Goal: Task Accomplishment & Management: Manage account settings

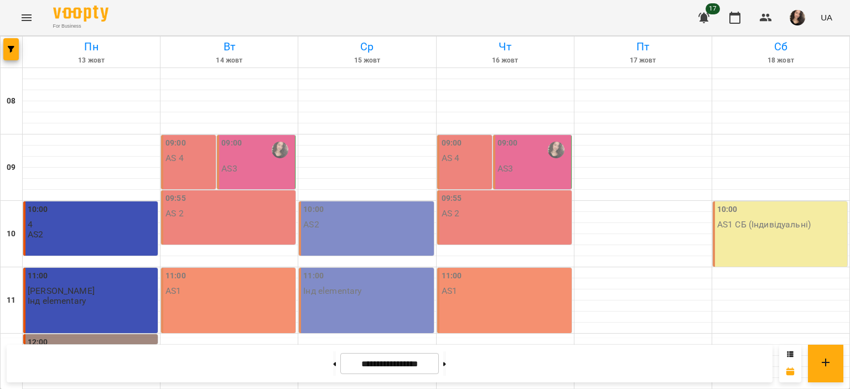
scroll to position [501, 0]
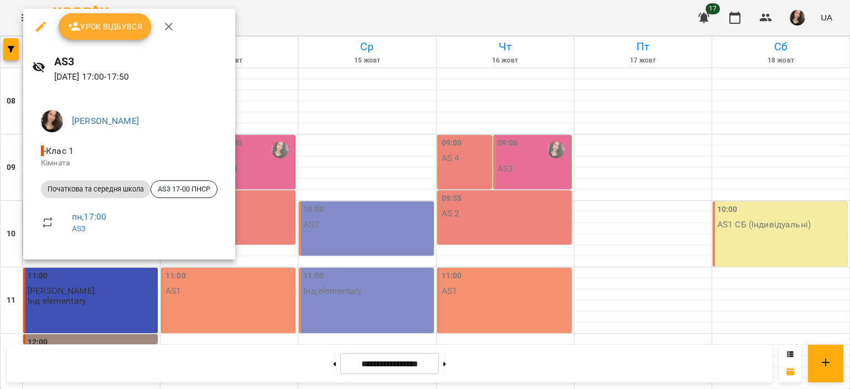
click at [90, 27] on span "Урок відбувся" at bounding box center [105, 26] width 75 height 13
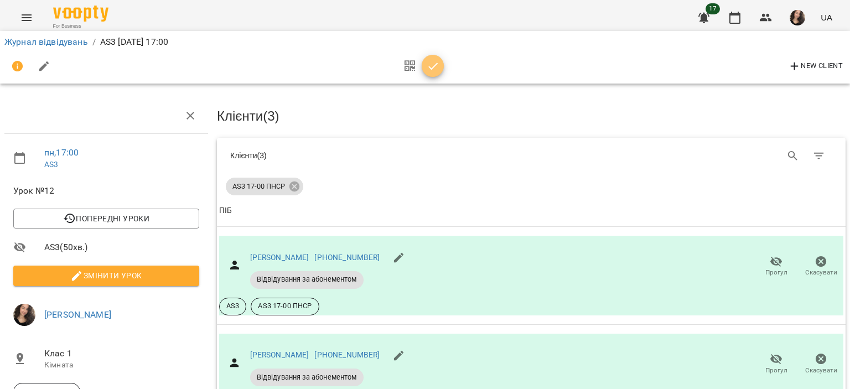
click at [436, 69] on icon "button" at bounding box center [433, 66] width 13 height 13
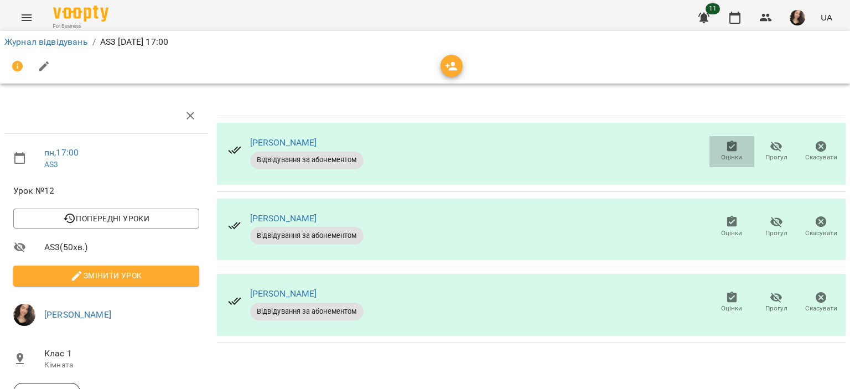
click at [726, 148] on icon "button" at bounding box center [732, 146] width 13 height 13
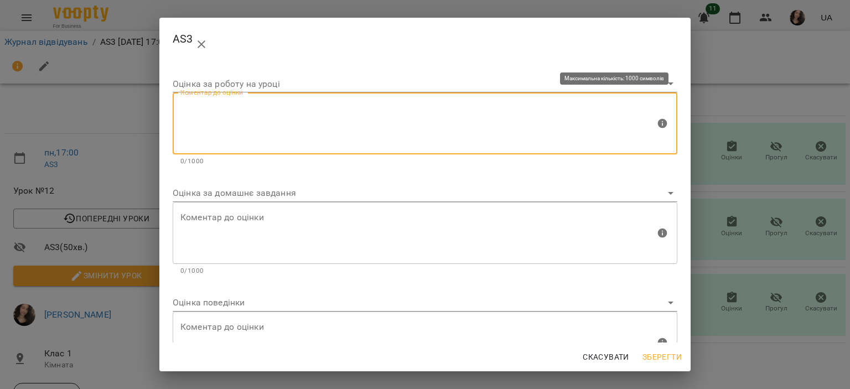
click at [358, 125] on textarea at bounding box center [417, 124] width 475 height 42
type textarea "*"
type textarea "********"
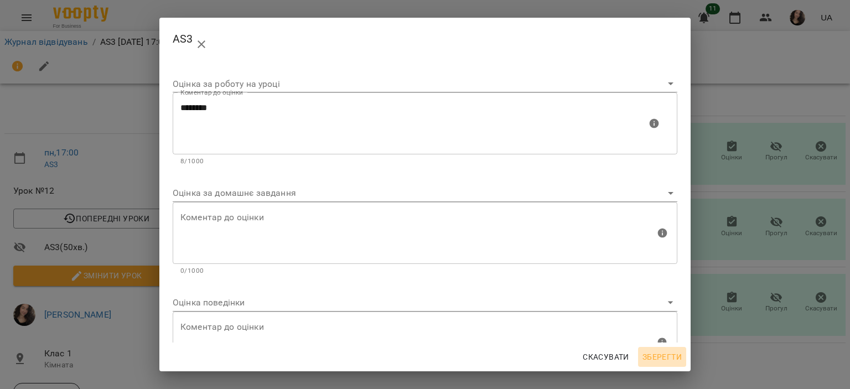
click at [660, 355] on span "Зберегти" at bounding box center [662, 356] width 39 height 13
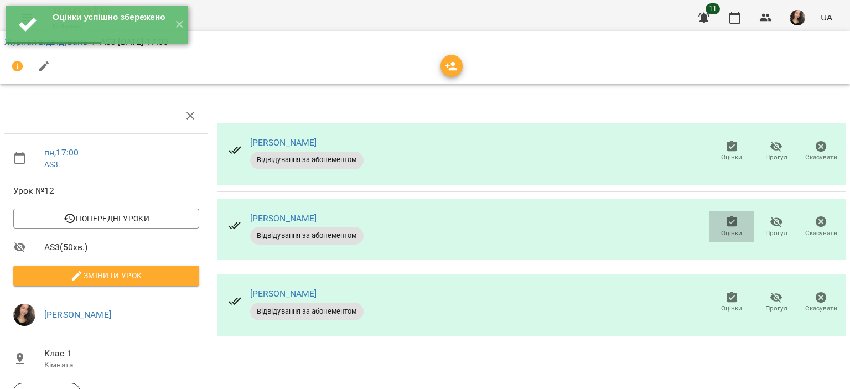
click at [727, 224] on icon "button" at bounding box center [732, 221] width 10 height 11
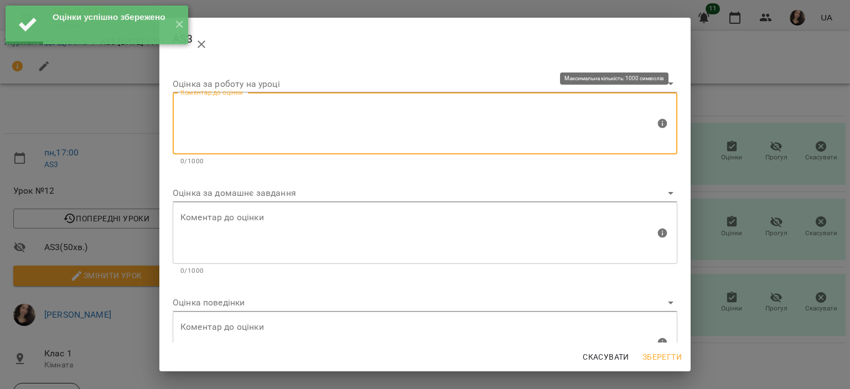
paste textarea "********"
click at [246, 110] on textarea at bounding box center [417, 124] width 475 height 42
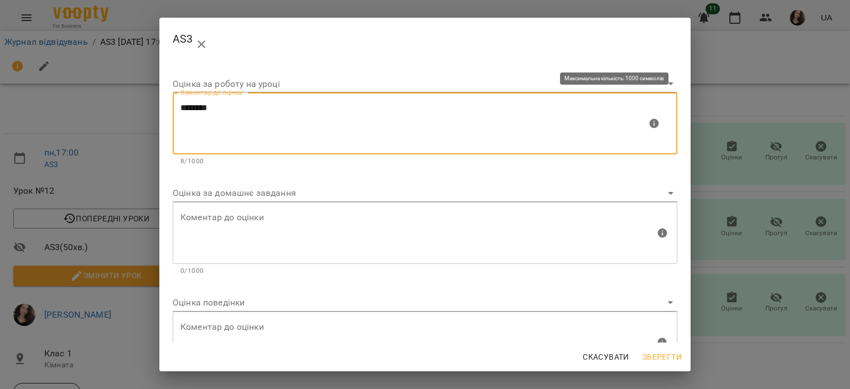
click at [190, 106] on textarea "********" at bounding box center [413, 124] width 467 height 42
type textarea "********"
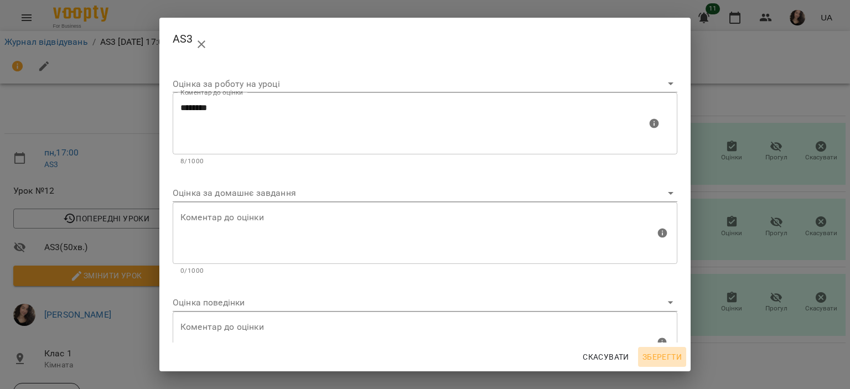
click at [664, 350] on span "Зберегти" at bounding box center [662, 356] width 39 height 13
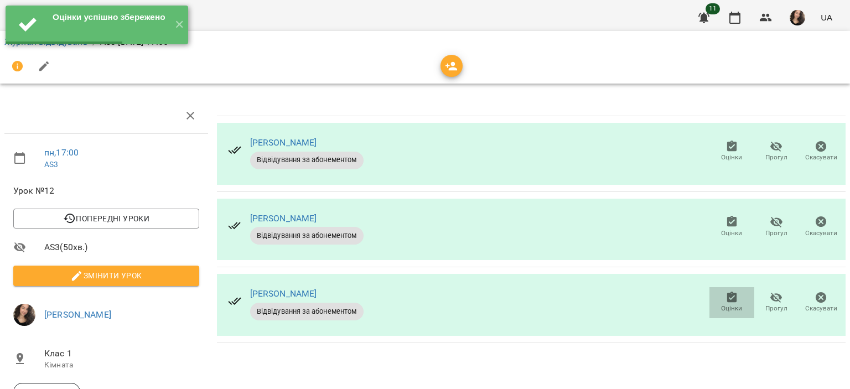
click at [726, 303] on icon "button" at bounding box center [732, 297] width 13 height 13
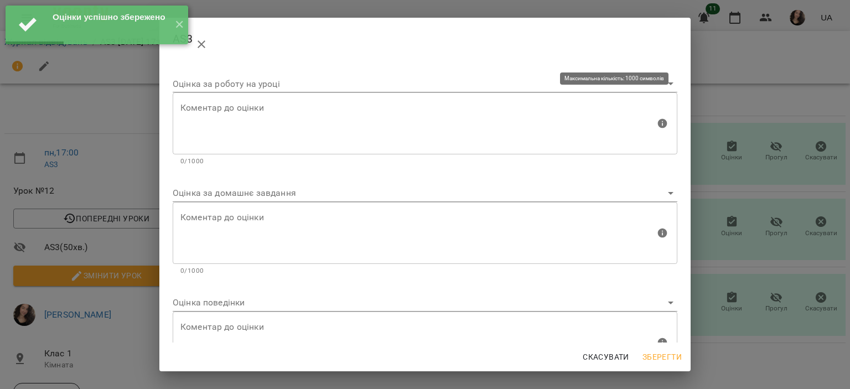
paste textarea "********"
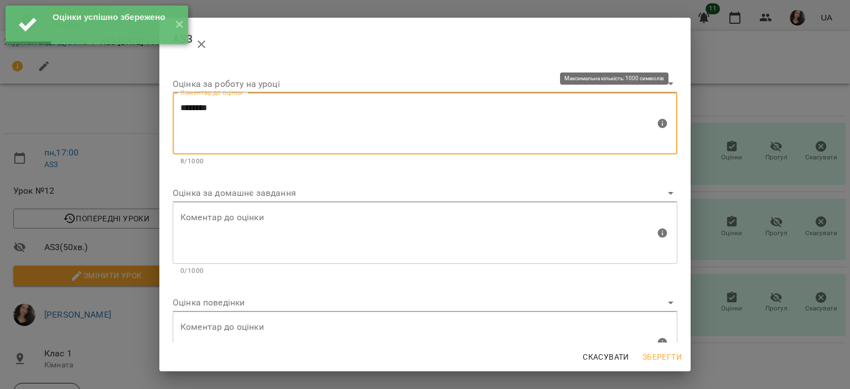
click at [288, 125] on textarea "********" at bounding box center [417, 124] width 475 height 42
click at [188, 108] on textarea "********" at bounding box center [413, 124] width 467 height 42
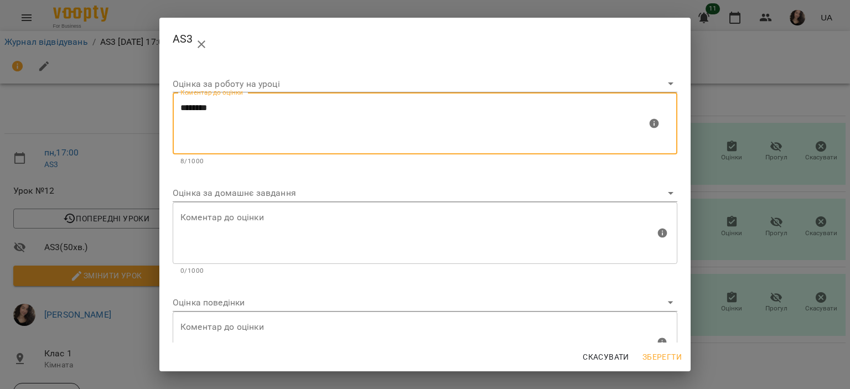
type textarea "********"
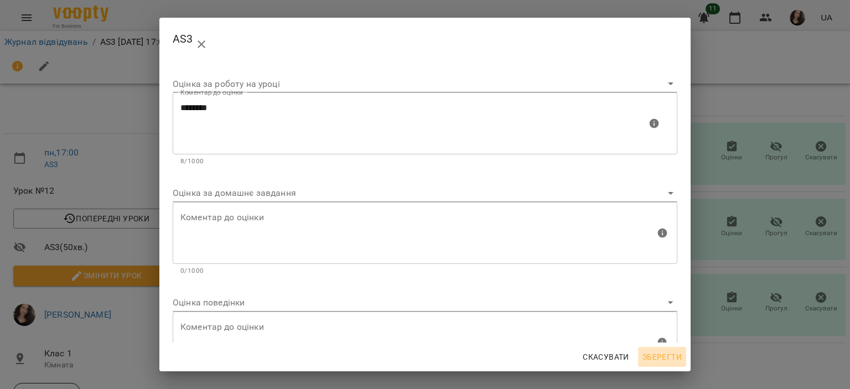
click at [662, 352] on span "Зберегти" at bounding box center [662, 356] width 39 height 13
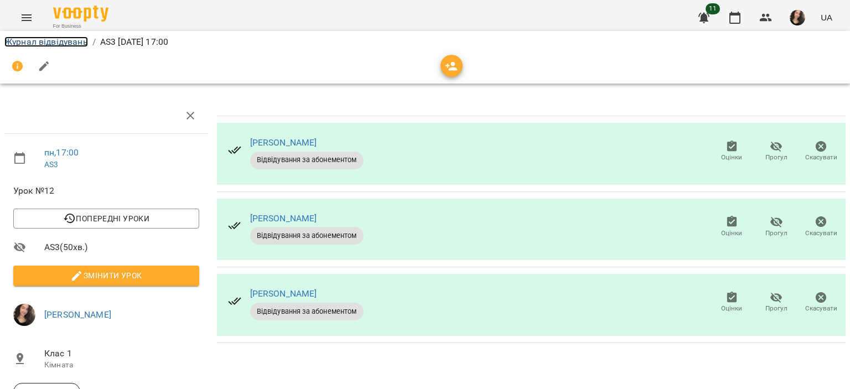
click at [62, 44] on link "Журнал відвідувань" at bounding box center [46, 42] width 84 height 11
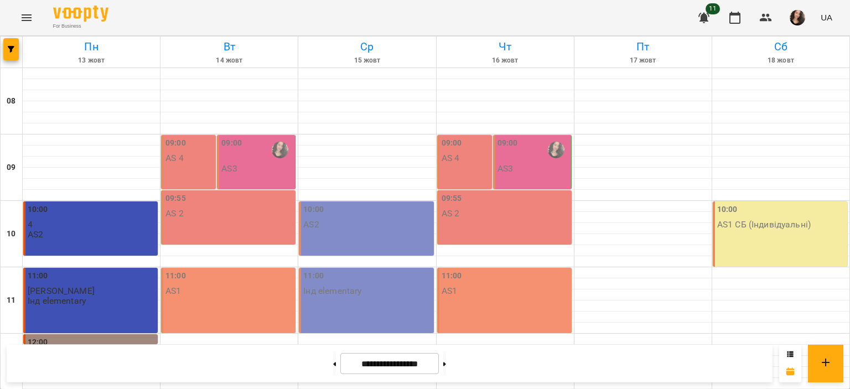
scroll to position [503, 0]
click at [23, 23] on icon "Menu" at bounding box center [26, 17] width 13 height 13
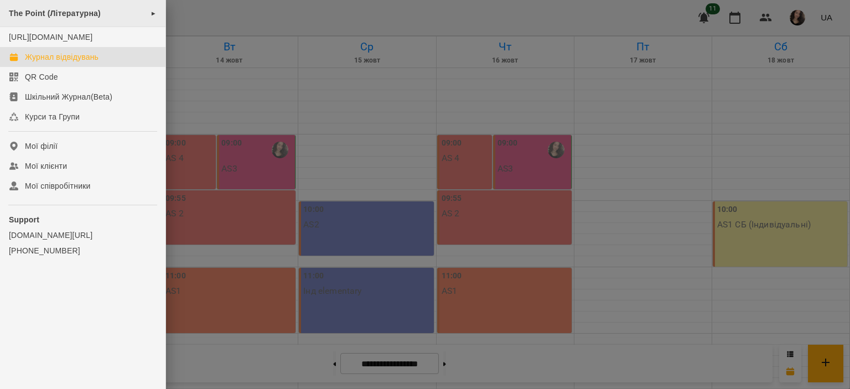
click at [42, 17] on span "The Point (Літературна)" at bounding box center [55, 13] width 92 height 9
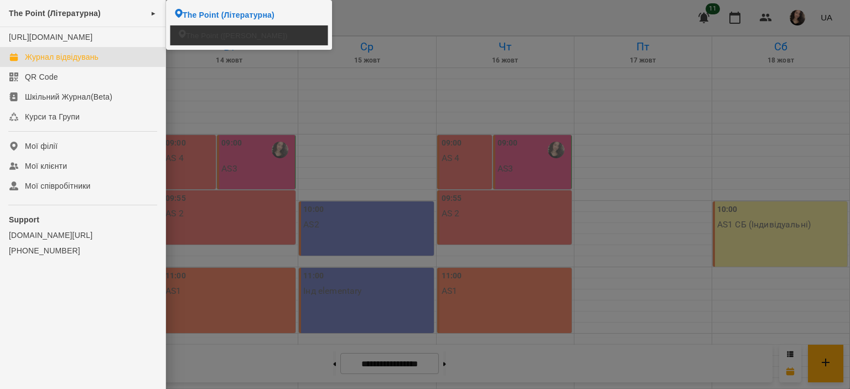
click at [192, 33] on span "The Point ([PERSON_NAME])" at bounding box center [237, 35] width 102 height 11
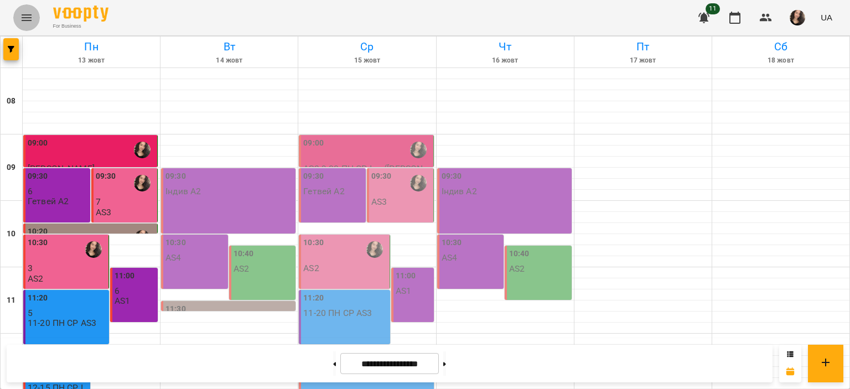
click at [26, 24] on button "Menu" at bounding box center [26, 17] width 27 height 27
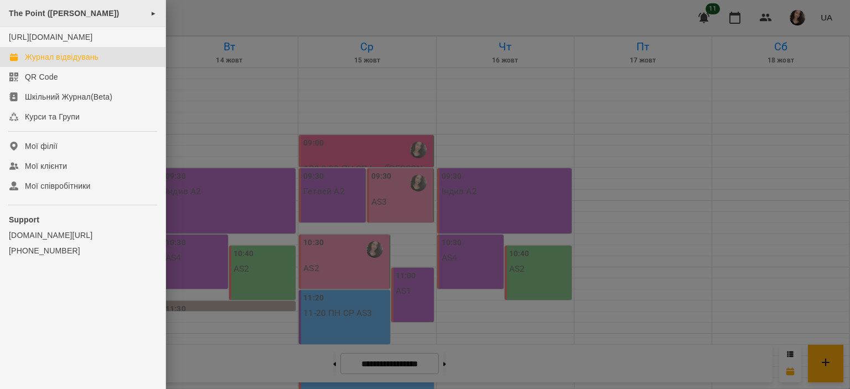
click at [69, 11] on span "The Point ([PERSON_NAME])" at bounding box center [64, 13] width 110 height 9
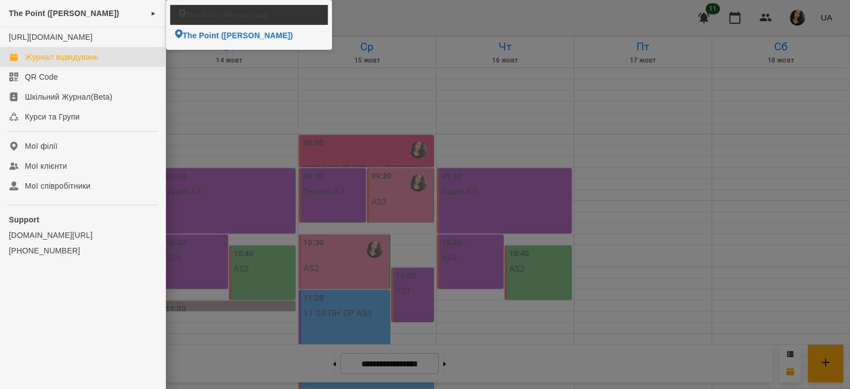
click at [175, 17] on li "The Point (Літературна)" at bounding box center [249, 14] width 158 height 19
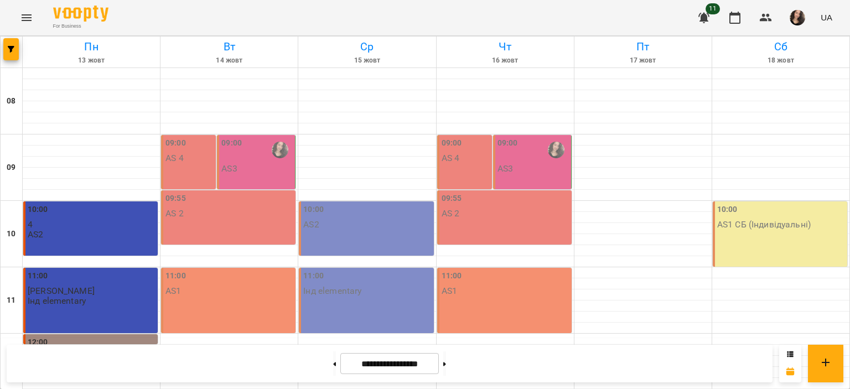
scroll to position [472, 0]
click at [333, 359] on button at bounding box center [334, 364] width 3 height 24
type input "**********"
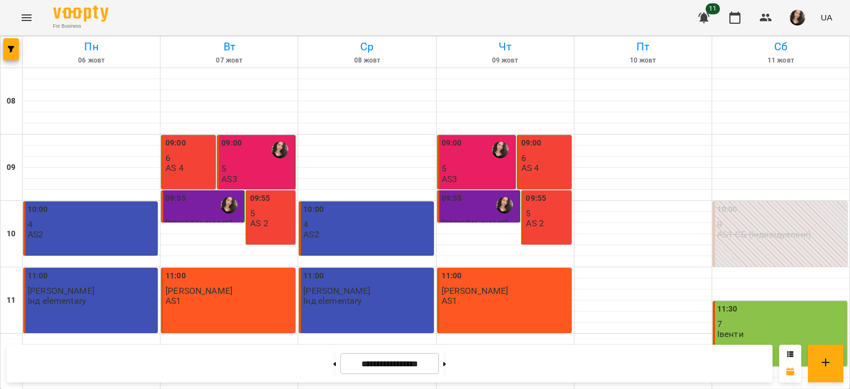
scroll to position [0, 0]
click at [22, 17] on icon "Menu" at bounding box center [26, 17] width 13 height 13
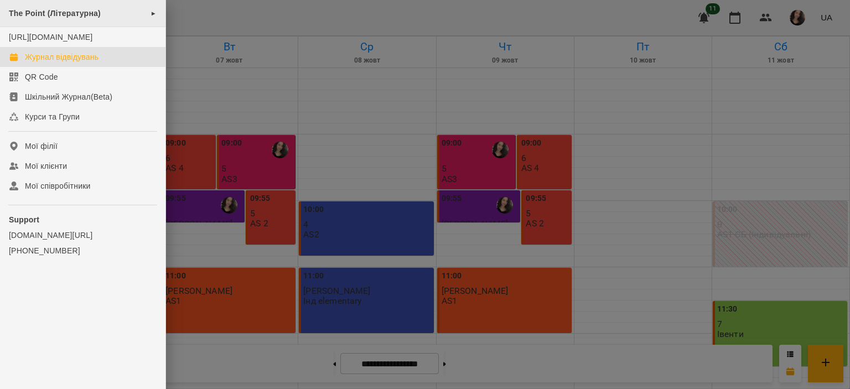
click at [46, 18] on div "The Point (Літературна) ►" at bounding box center [83, 13] width 166 height 27
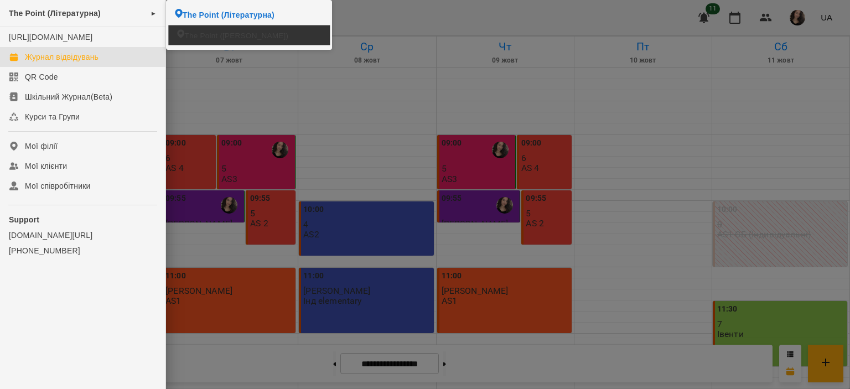
click at [201, 28] on li "The Point ([PERSON_NAME])" at bounding box center [248, 35] width 161 height 20
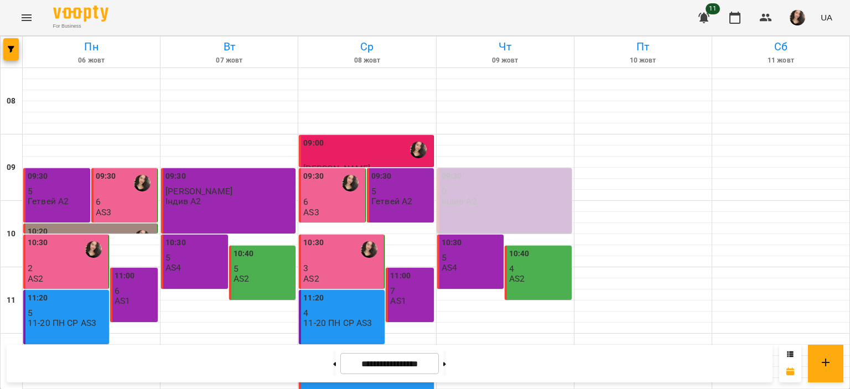
scroll to position [525, 0]
click at [333, 368] on button at bounding box center [334, 364] width 3 height 24
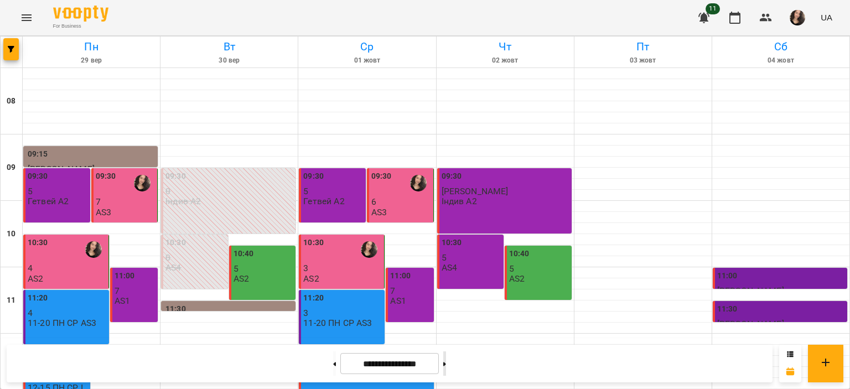
click at [446, 363] on button at bounding box center [444, 364] width 3 height 24
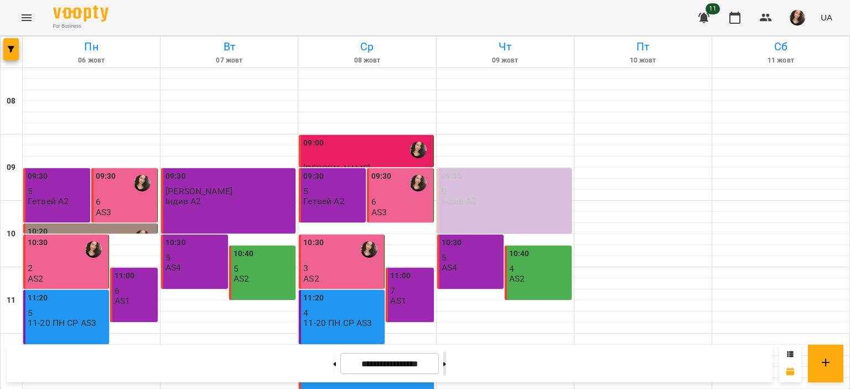
click at [446, 363] on button at bounding box center [444, 364] width 3 height 24
type input "**********"
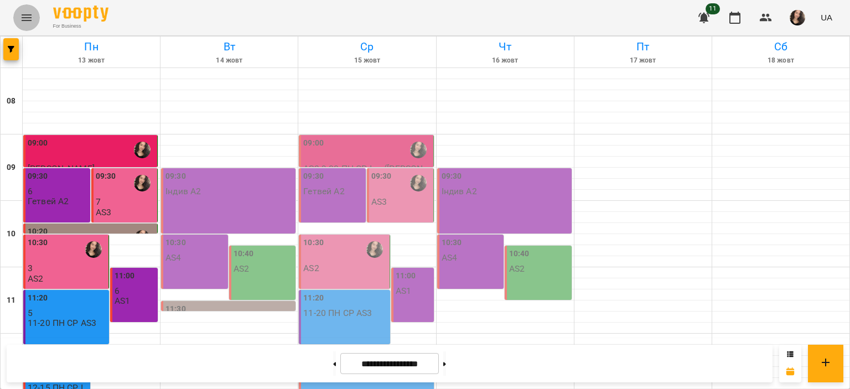
click at [25, 16] on icon "Menu" at bounding box center [26, 17] width 13 height 13
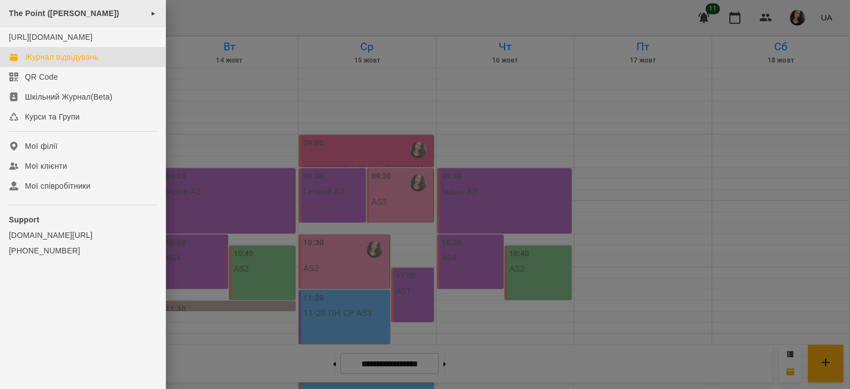
click at [68, 13] on span "The Point ([PERSON_NAME])" at bounding box center [64, 13] width 110 height 9
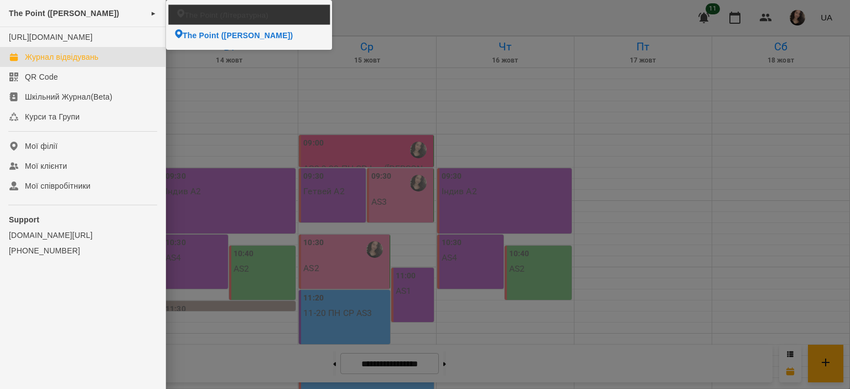
click at [199, 8] on li "The Point (Літературна)" at bounding box center [248, 15] width 161 height 20
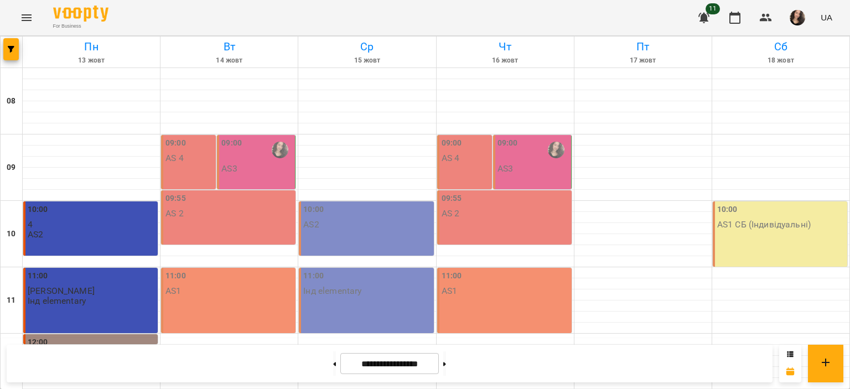
scroll to position [525, 0]
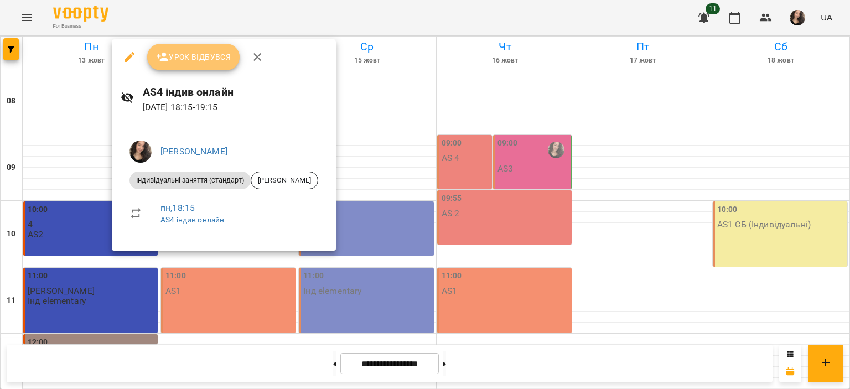
click at [183, 55] on span "Урок відбувся" at bounding box center [193, 56] width 75 height 13
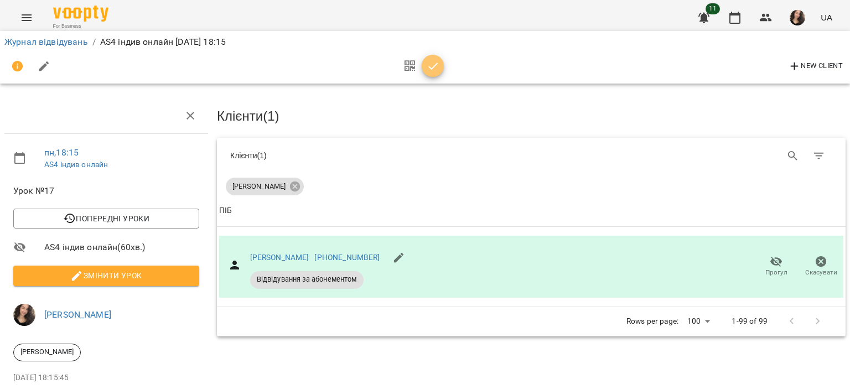
click at [437, 68] on icon "button" at bounding box center [433, 66] width 13 height 13
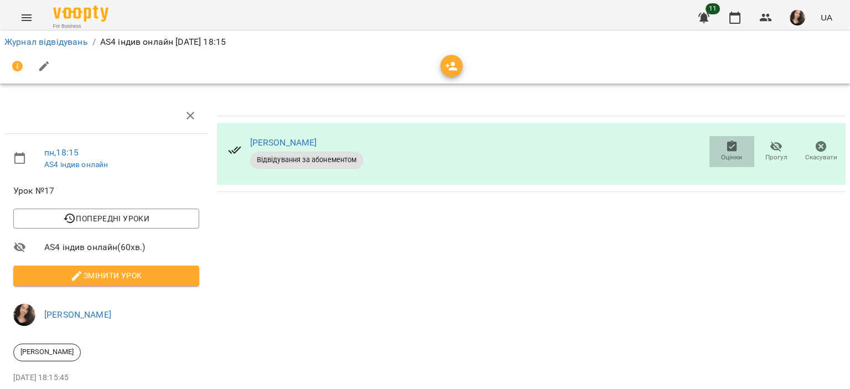
click at [727, 156] on span "Оцінки" at bounding box center [731, 157] width 21 height 9
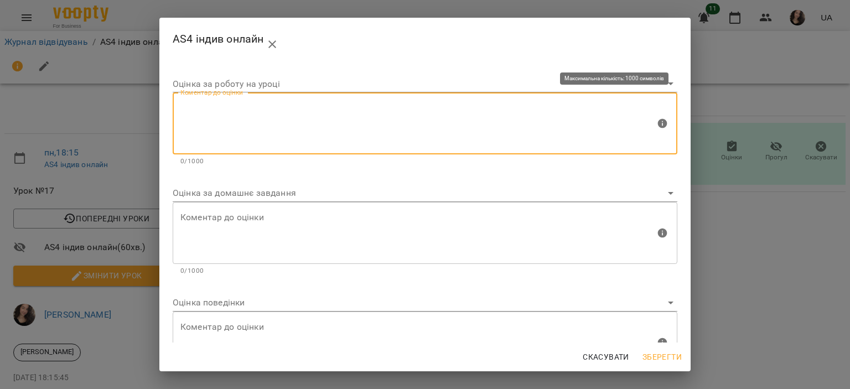
click at [253, 121] on textarea at bounding box center [417, 124] width 475 height 42
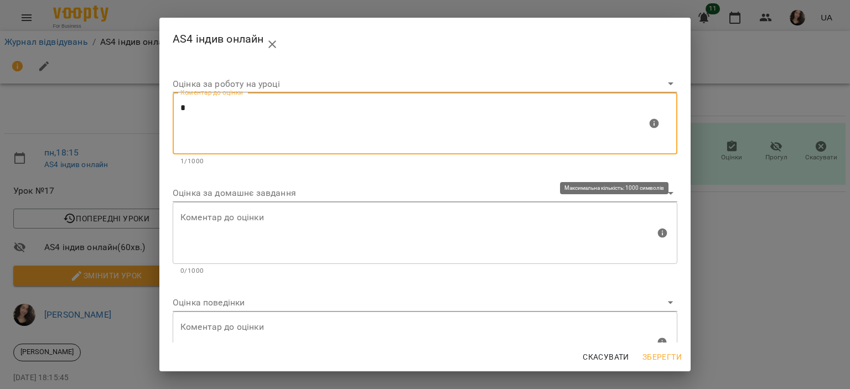
type textarea "*"
click at [239, 249] on textarea at bounding box center [417, 233] width 475 height 42
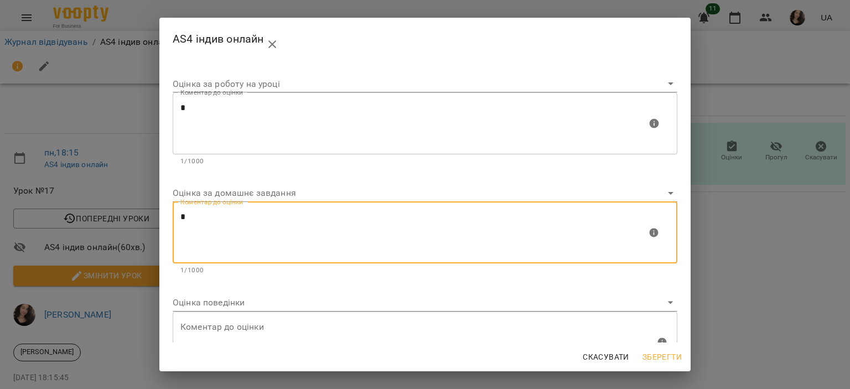
type textarea "*"
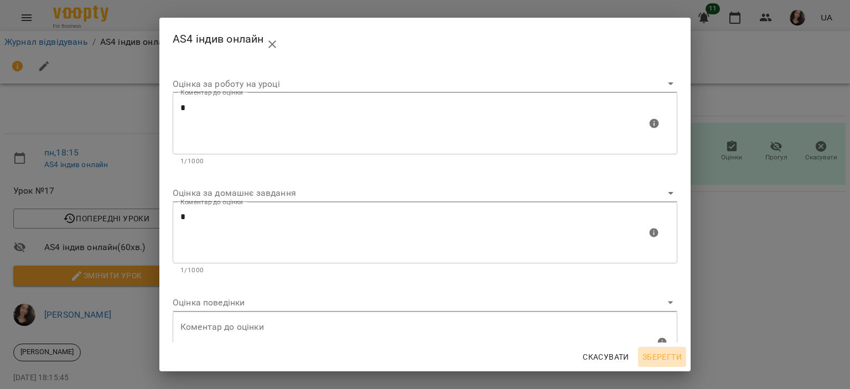
click at [664, 353] on span "Зберегти" at bounding box center [662, 356] width 39 height 13
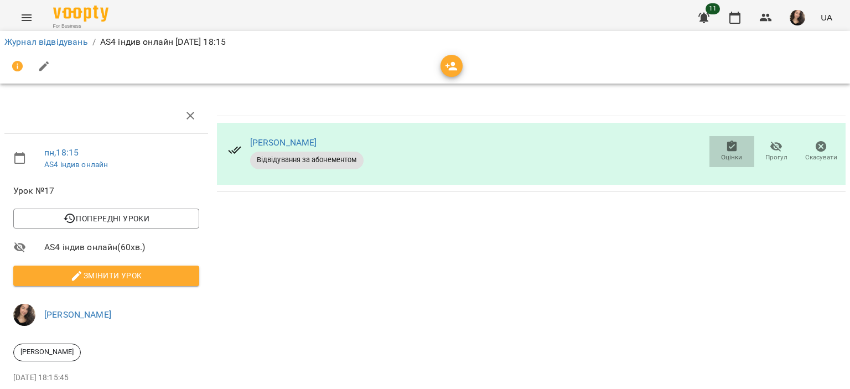
click at [725, 154] on span "Оцінки" at bounding box center [731, 157] width 21 height 9
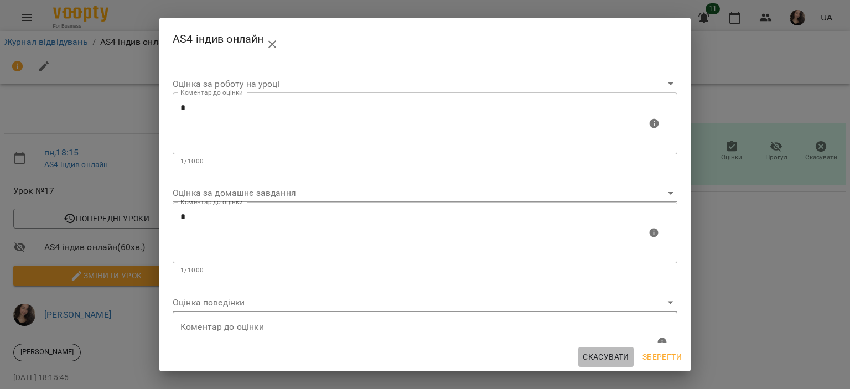
click at [597, 359] on span "Скасувати" at bounding box center [606, 356] width 46 height 13
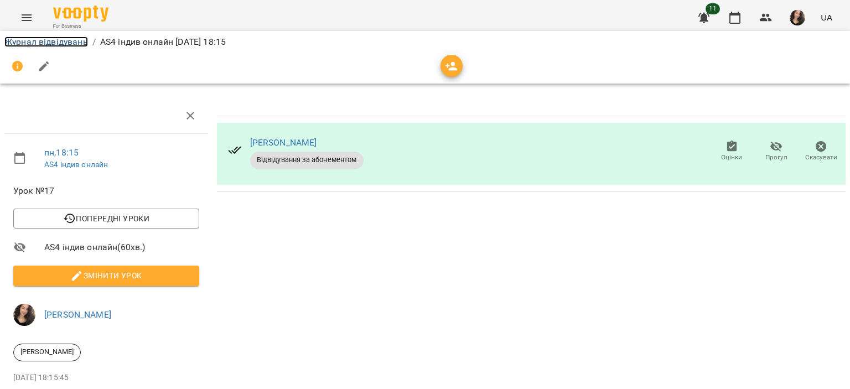
click at [60, 40] on link "Журнал відвідувань" at bounding box center [46, 42] width 84 height 11
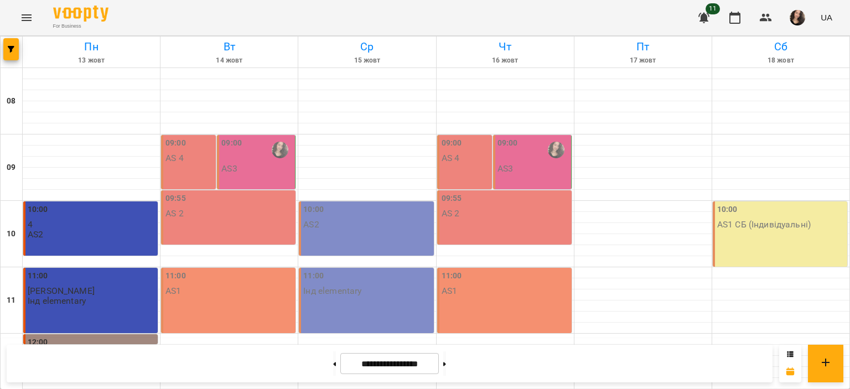
scroll to position [525, 0]
